Goal: Find contact information: Find contact information

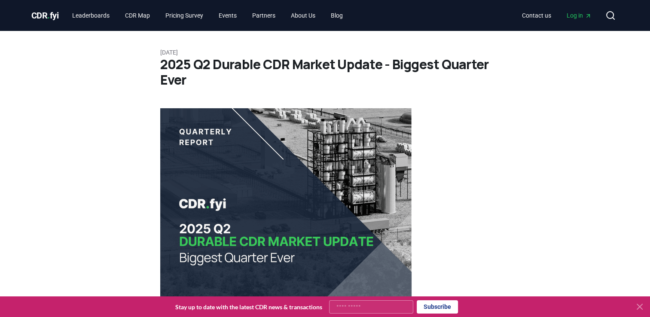
click at [45, 13] on span "CDR . fyi" at bounding box center [44, 15] width 27 height 10
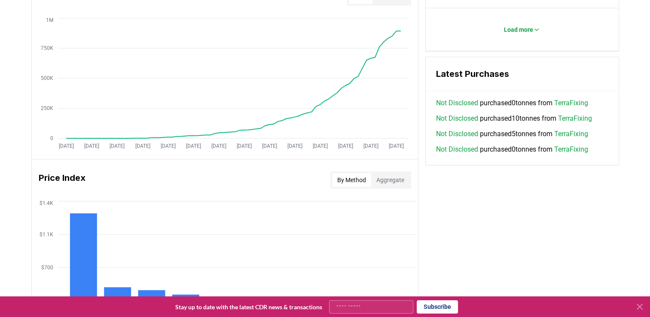
scroll to position [571, 0]
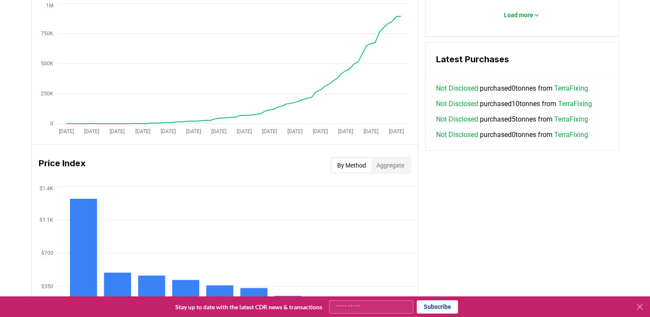
click at [393, 161] on button "Aggregate" at bounding box center [390, 165] width 38 height 14
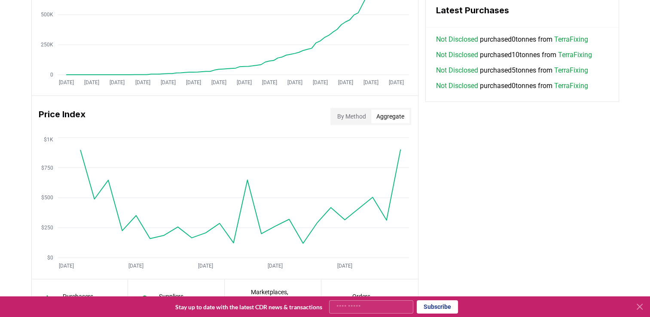
scroll to position [657, 0]
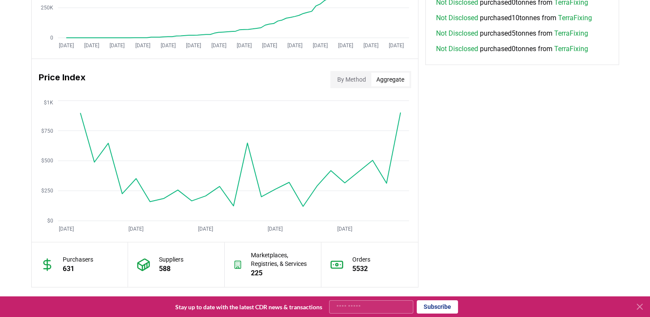
click at [357, 82] on button "By Method" at bounding box center [351, 80] width 39 height 14
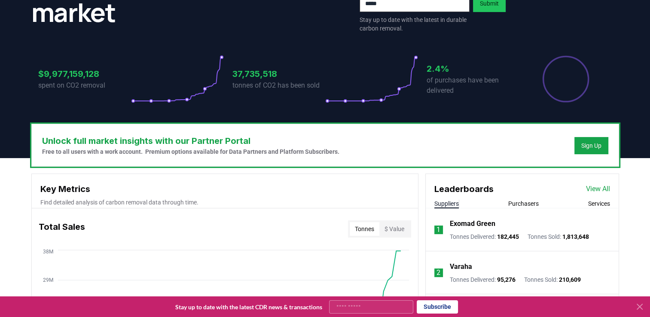
scroll to position [0, 0]
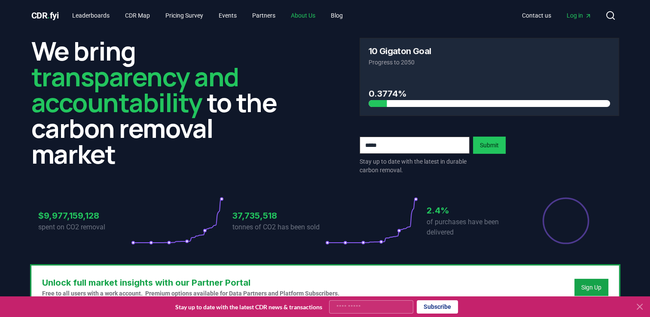
click at [311, 11] on link "About Us" at bounding box center [303, 15] width 38 height 15
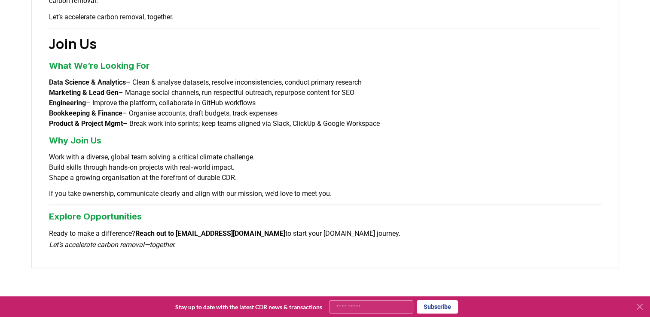
scroll to position [732, 0]
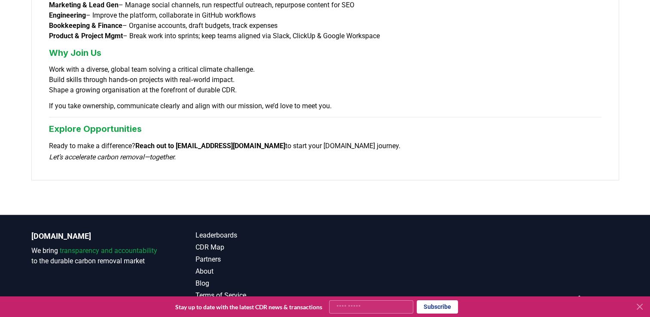
click at [216, 314] on link "Contact" at bounding box center [260, 319] width 130 height 10
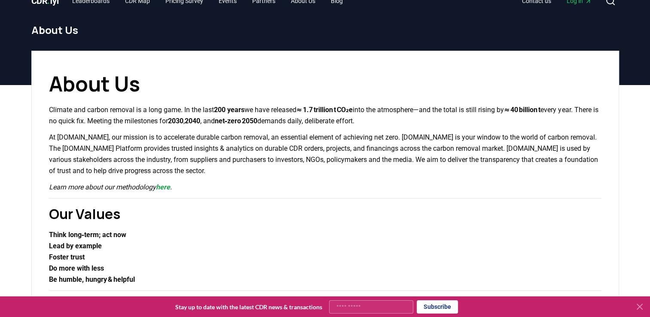
scroll to position [0, 0]
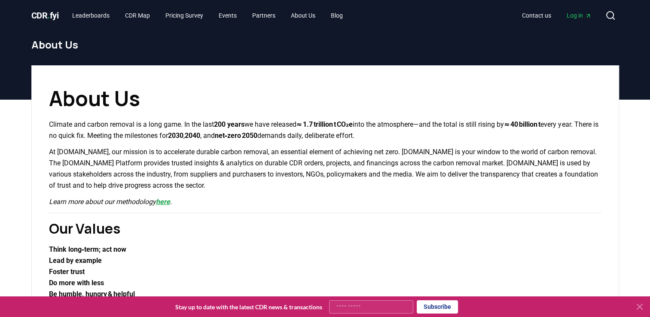
click at [166, 202] on link "here" at bounding box center [163, 202] width 14 height 8
